Goal: Task Accomplishment & Management: Use online tool/utility

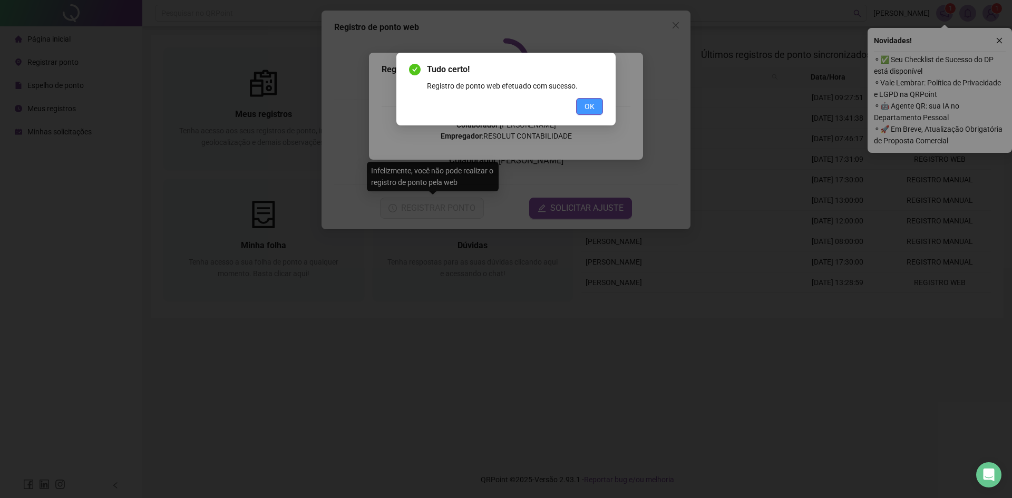
click at [586, 104] on span "OK" at bounding box center [589, 107] width 10 height 12
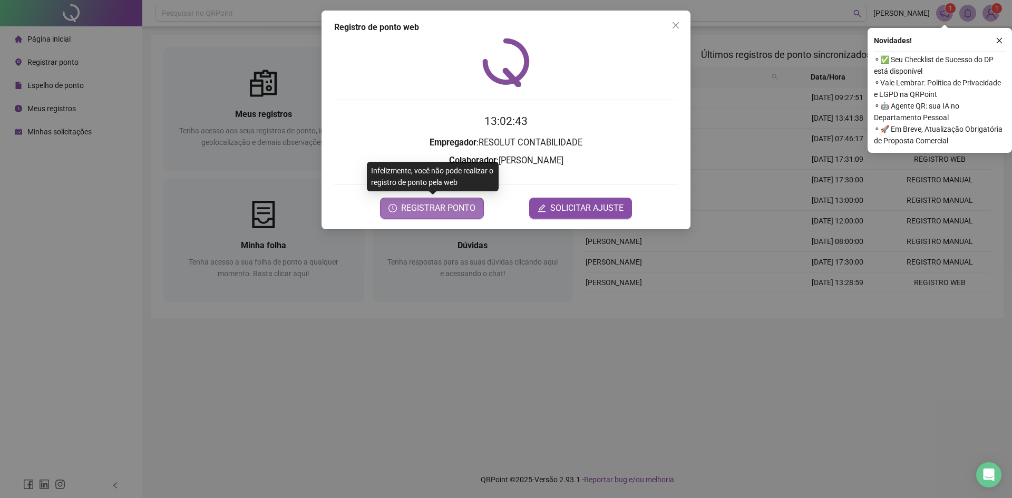
click at [397, 208] on icon "clock-circle" at bounding box center [392, 208] width 8 height 8
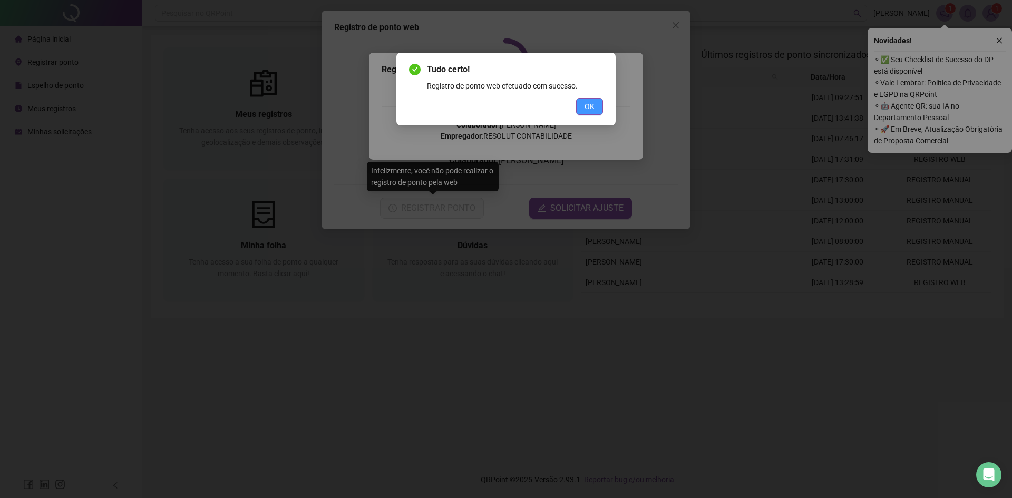
click at [585, 103] on span "OK" at bounding box center [589, 107] width 10 height 12
